Goal: Task Accomplishment & Management: Use online tool/utility

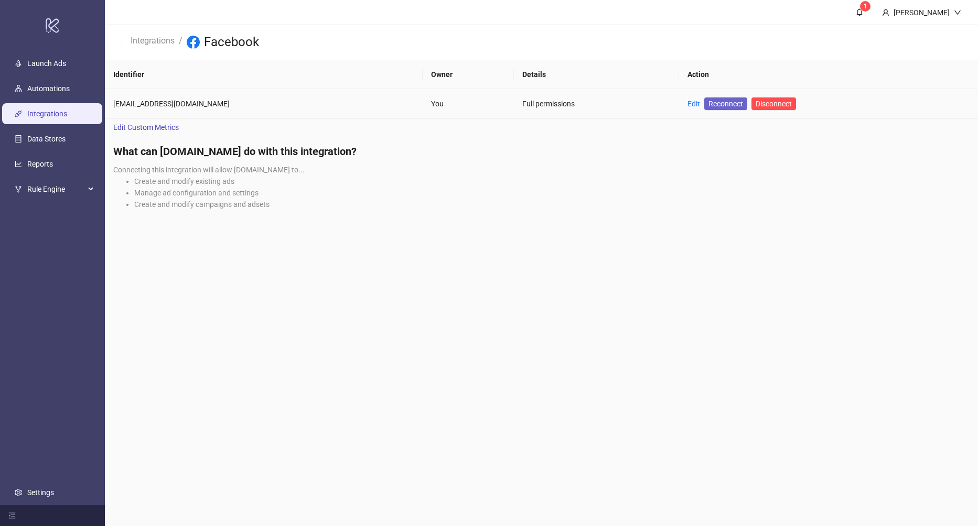
click at [708, 105] on span "Reconnect" at bounding box center [725, 104] width 35 height 12
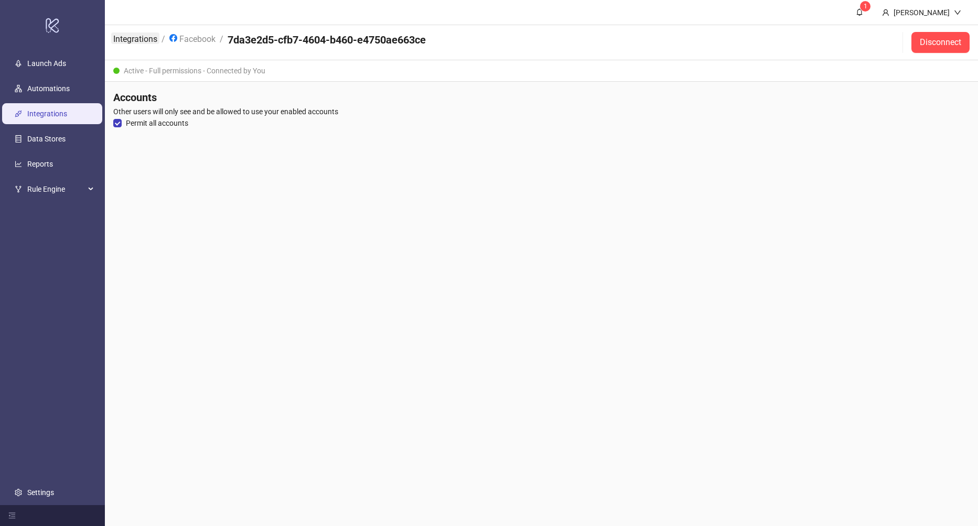
click at [128, 40] on link "Integrations" at bounding box center [135, 39] width 48 height 12
